Goal: Navigation & Orientation: Find specific page/section

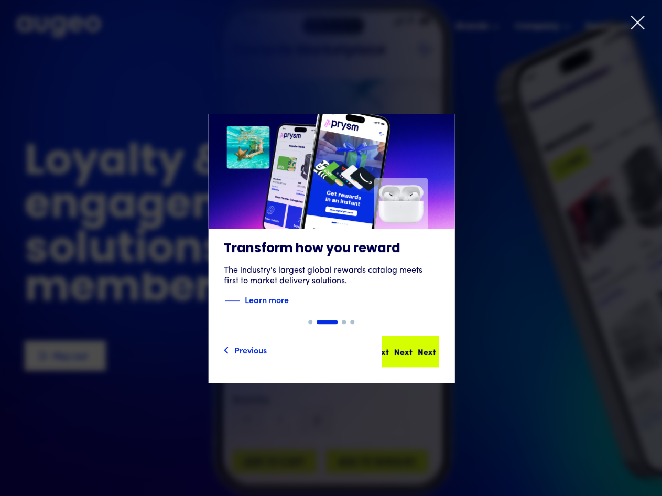
click at [390, 344] on div "Next Next Next Next" at bounding box center [410, 350] width 55 height 29
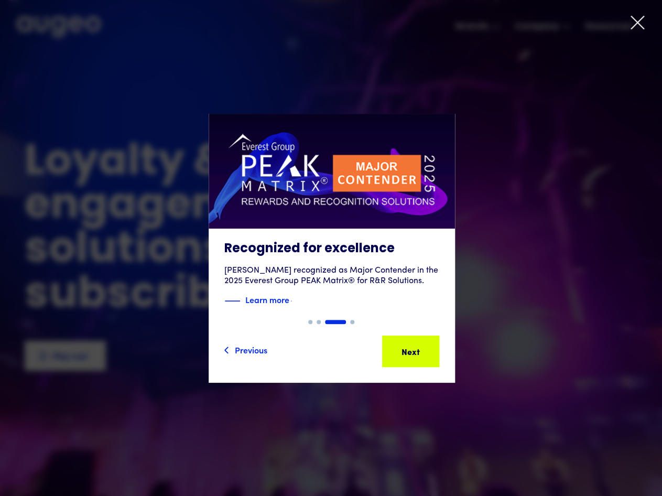
click at [634, 19] on icon at bounding box center [637, 22] width 13 height 13
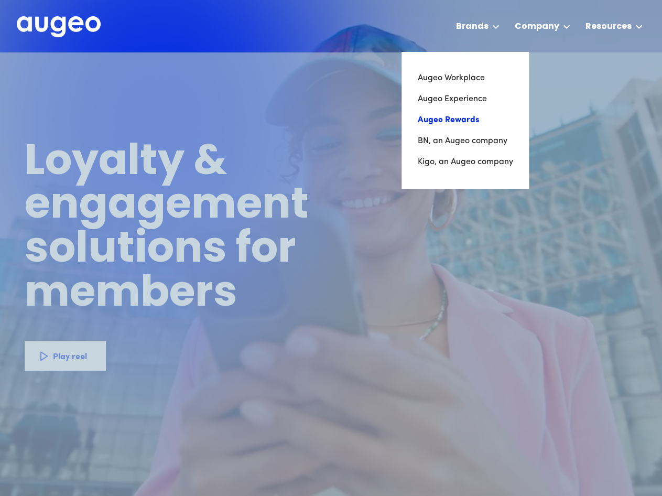
click at [464, 119] on link "Augeo Rewards" at bounding box center [464, 120] width 95 height 21
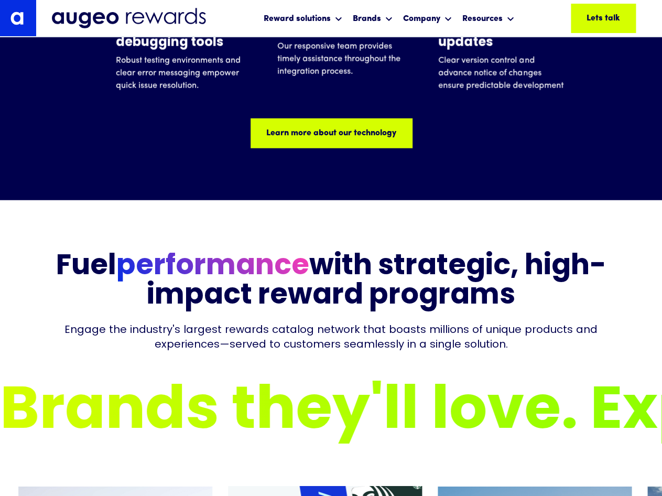
scroll to position [3416, 0]
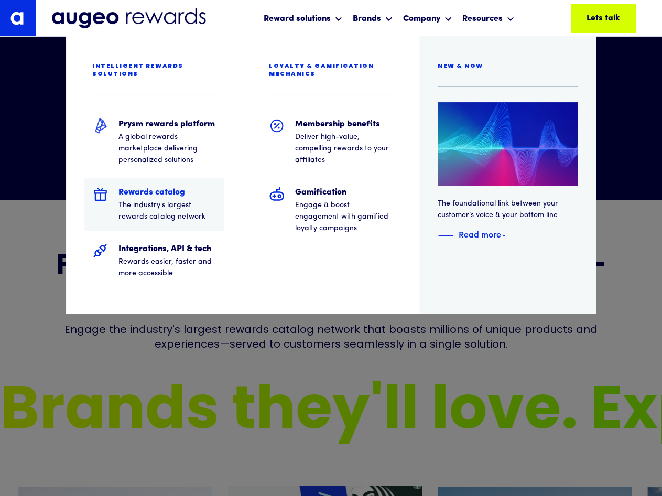
click at [170, 186] on h5 "Rewards catalog" at bounding box center [167, 192] width 98 height 13
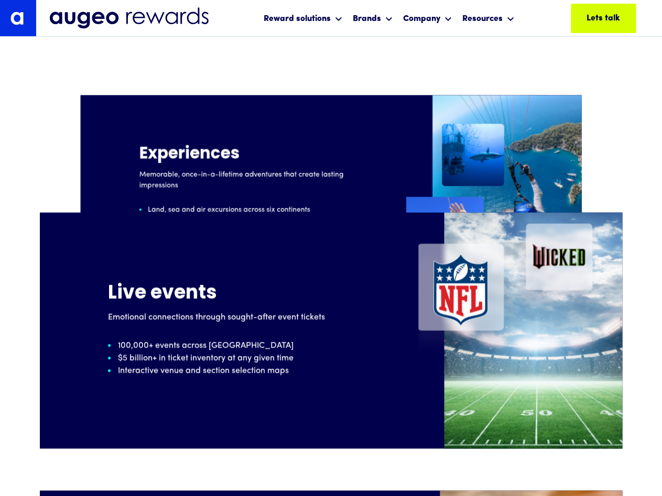
scroll to position [1641, 0]
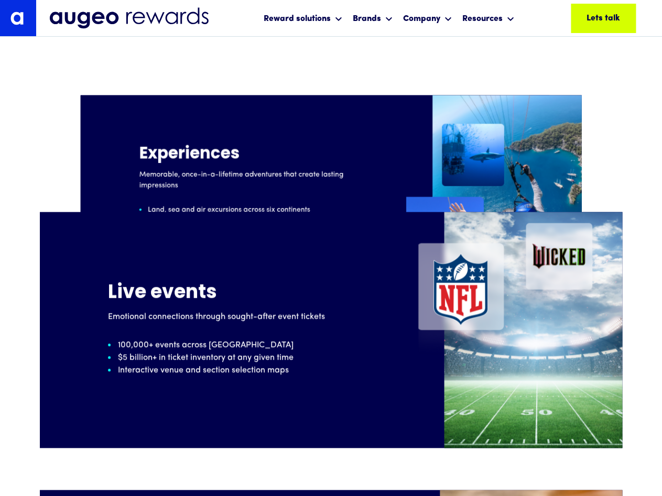
click at [33, 35] on img at bounding box center [18, 18] width 36 height 36
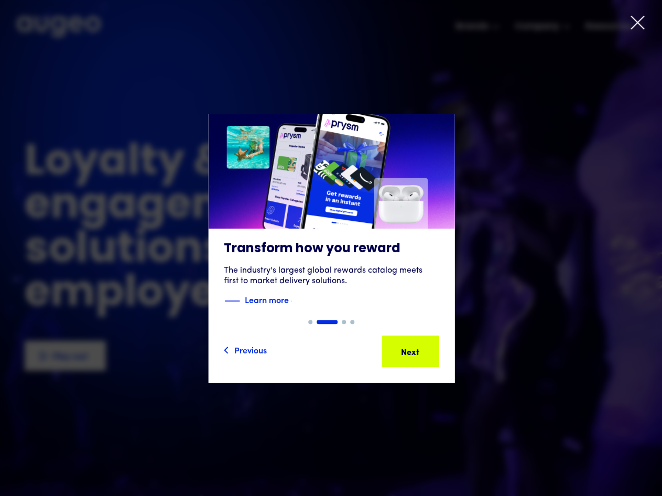
click at [639, 24] on icon at bounding box center [637, 22] width 13 height 13
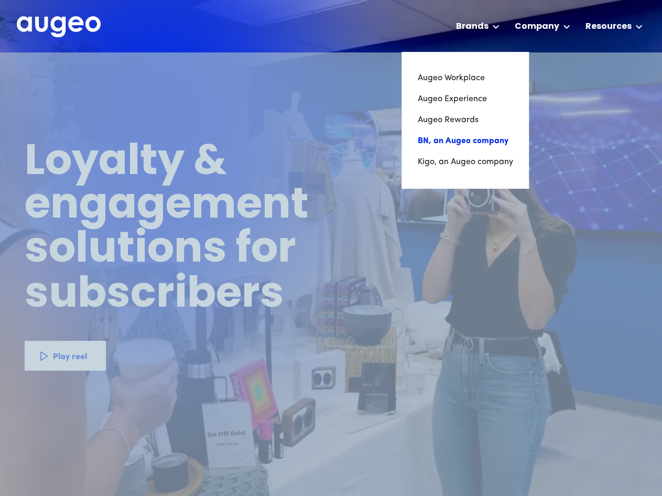
click at [487, 139] on link "BN, an Augeo company" at bounding box center [464, 140] width 95 height 21
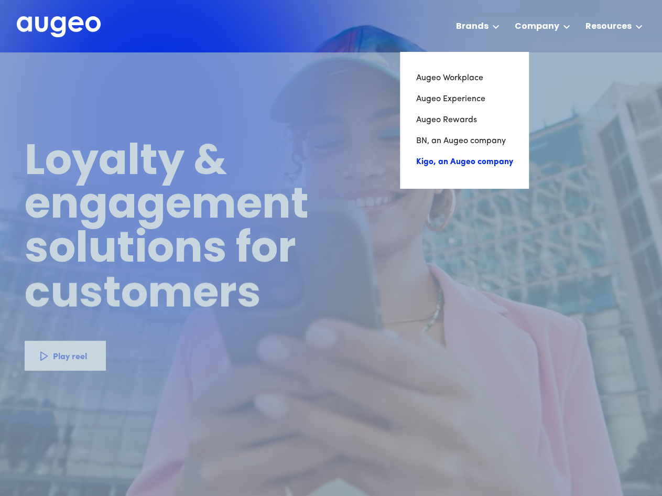
click at [485, 162] on link "Kigo, an Augeo company" at bounding box center [464, 161] width 97 height 21
